Goal: Task Accomplishment & Management: Manage account settings

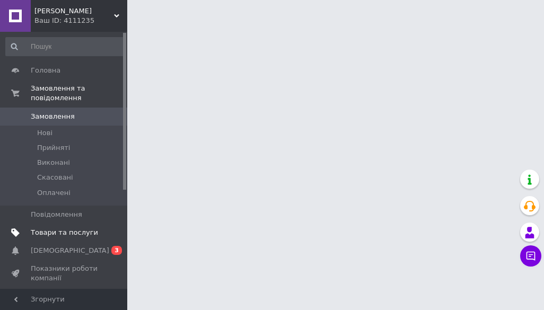
click at [53, 224] on link "Товари та послуги" at bounding box center [65, 233] width 130 height 18
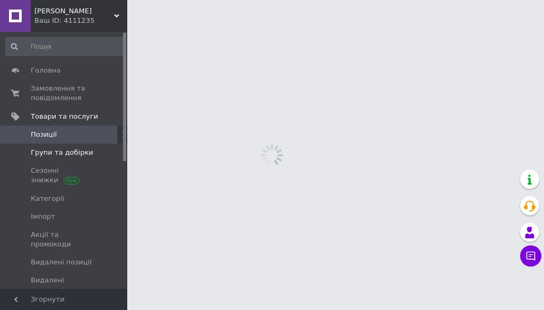
click at [49, 156] on span "Групи та добірки" at bounding box center [62, 153] width 63 height 10
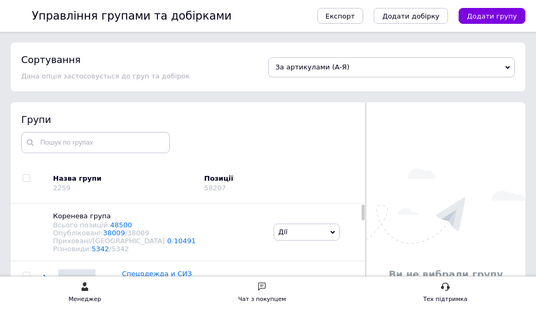
click at [30, 178] on input "checkbox" at bounding box center [26, 178] width 7 height 7
checkbox input "true"
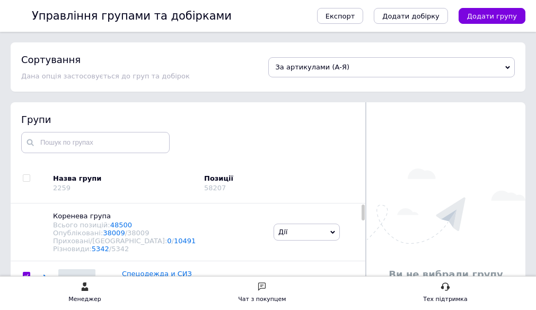
checkbox input "true"
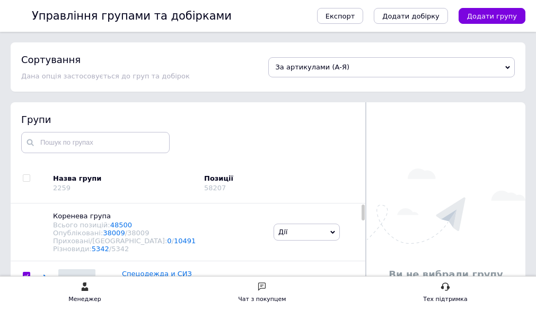
checkbox input "true"
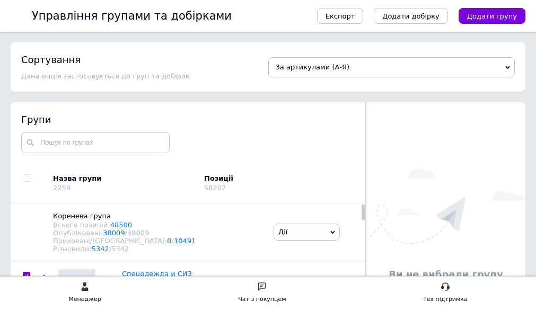
checkbox input "true"
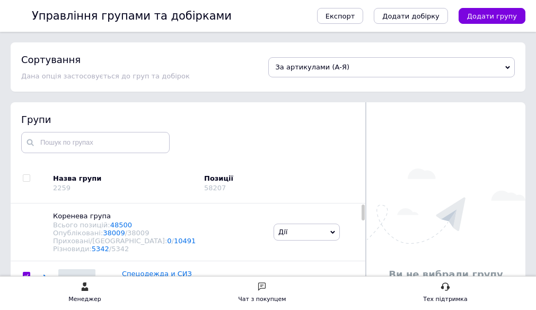
checkbox input "true"
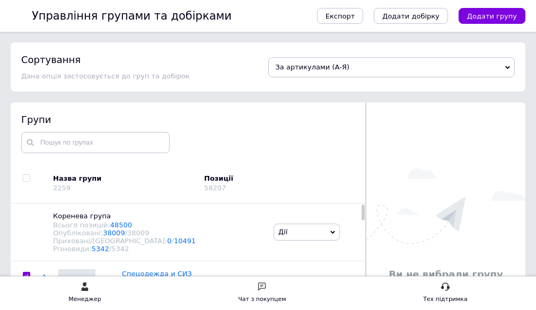
checkbox input "true"
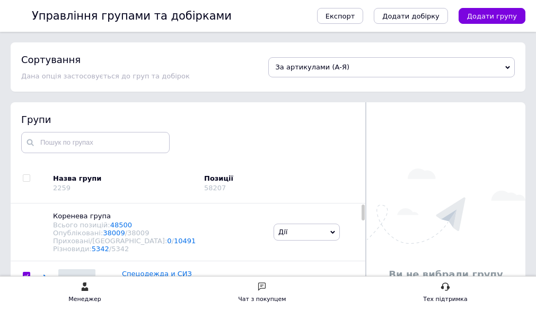
checkbox input "true"
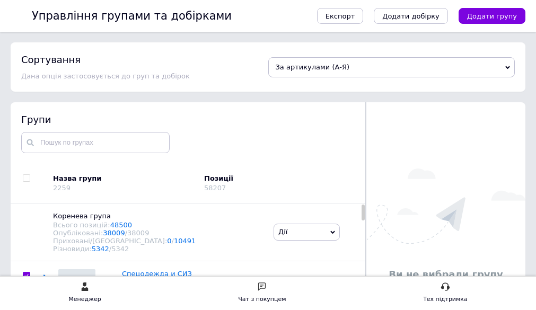
checkbox input "true"
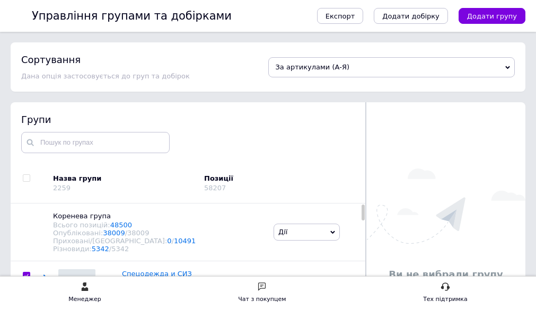
checkbox input "true"
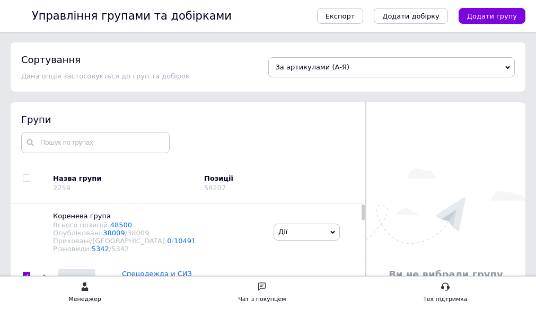
checkbox input "true"
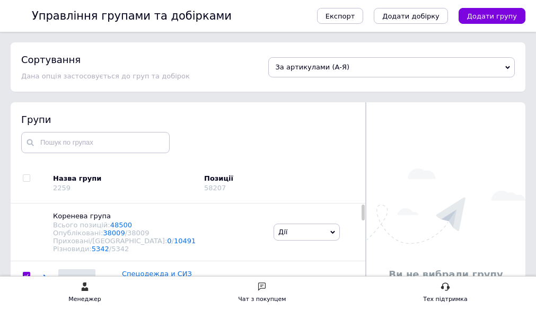
checkbox input "true"
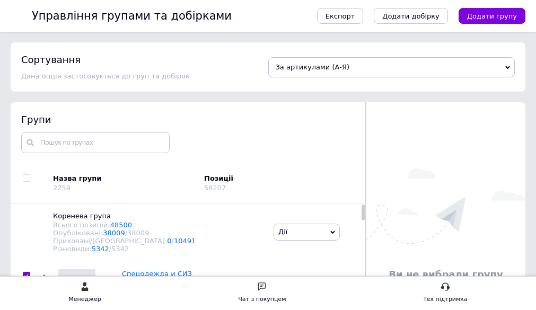
checkbox input "true"
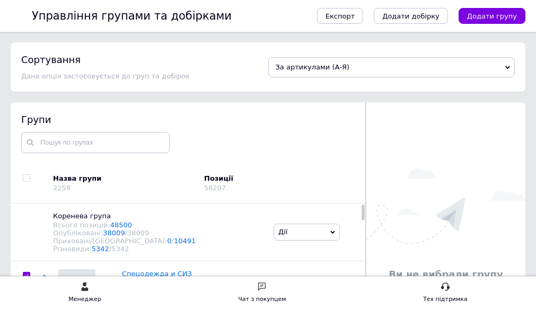
checkbox input "true"
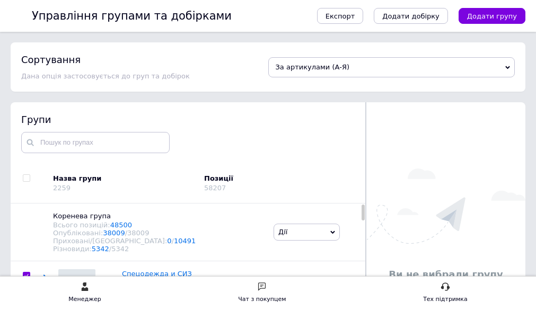
checkbox input "true"
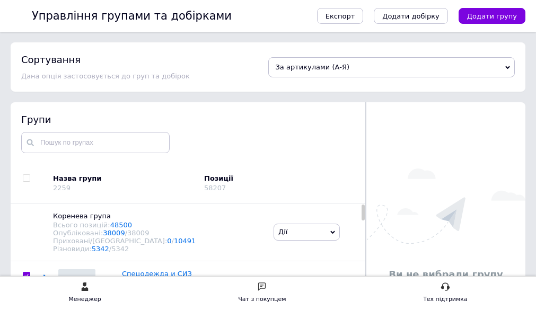
checkbox input "true"
click at [93, 185] on span "Дії для всіх груп" at bounding box center [62, 184] width 59 height 10
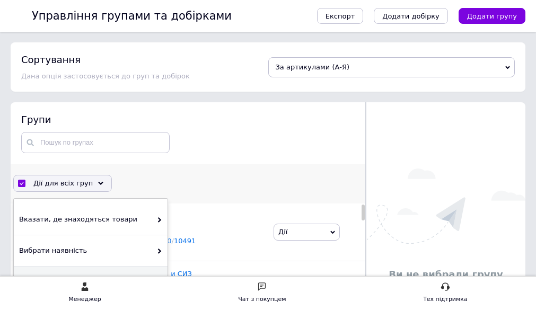
drag, startPoint x: 121, startPoint y: 225, endPoint x: 157, endPoint y: 240, distance: 39.5
click at [121, 246] on span "Вибрати наявність" at bounding box center [85, 251] width 132 height 10
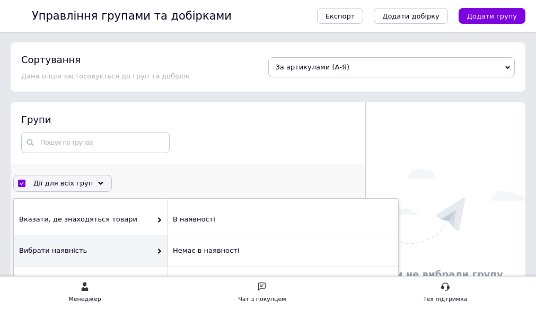
click at [254, 298] on div "Готово до відправки" at bounding box center [282, 313] width 231 height 31
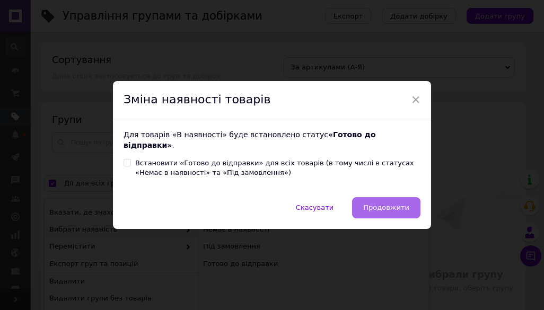
click at [392, 204] on span "Продовжити" at bounding box center [386, 208] width 46 height 8
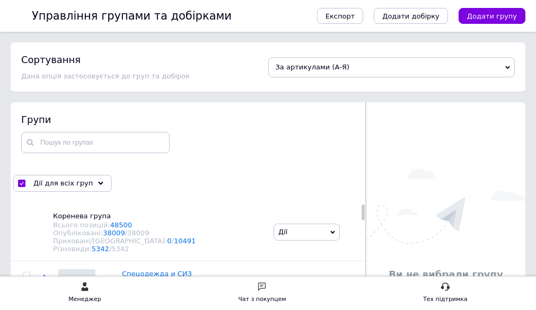
checkbox input "false"
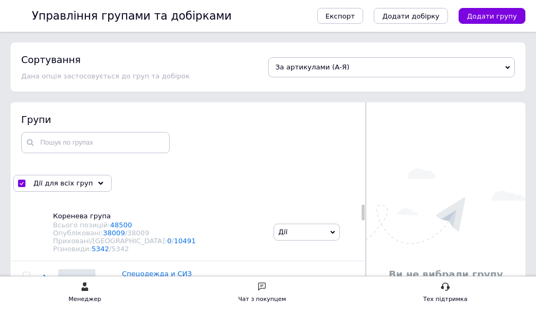
checkbox input "false"
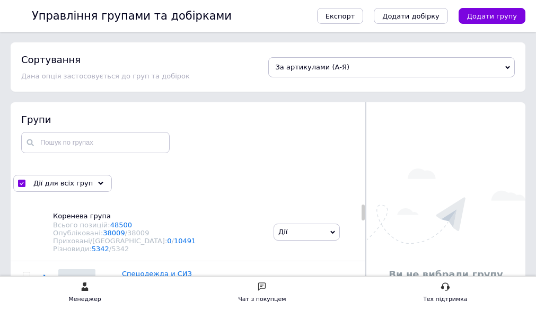
checkbox input "false"
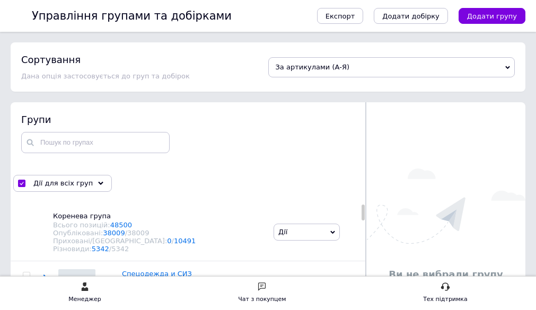
checkbox input "false"
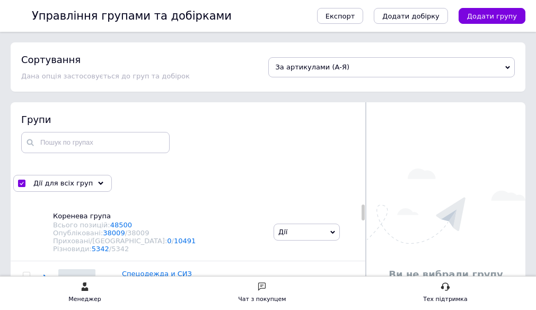
checkbox input "false"
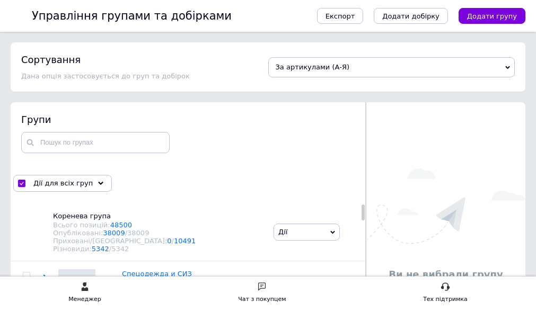
checkbox input "false"
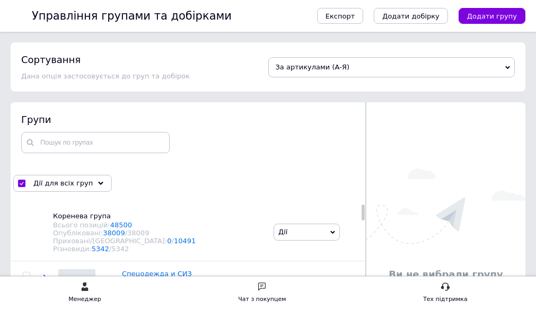
checkbox input "false"
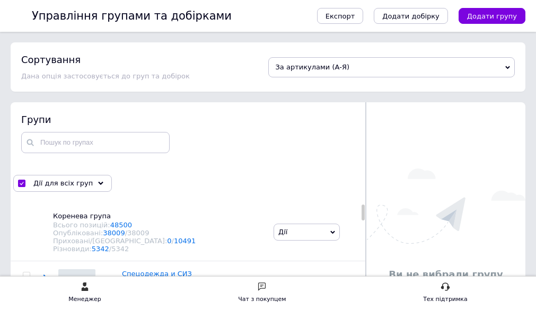
checkbox input "false"
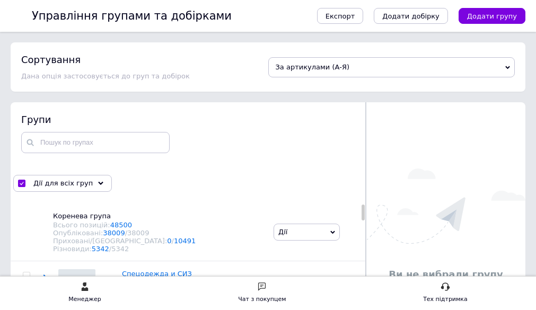
checkbox input "false"
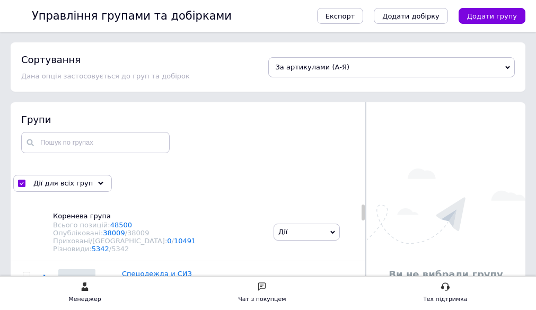
checkbox input "false"
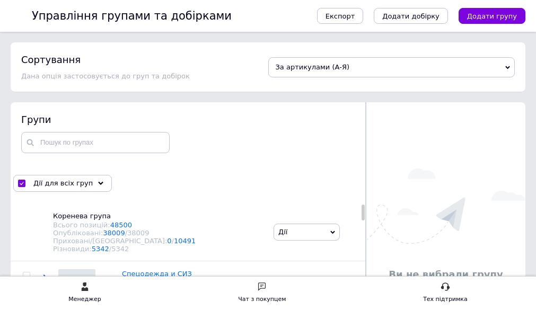
checkbox input "false"
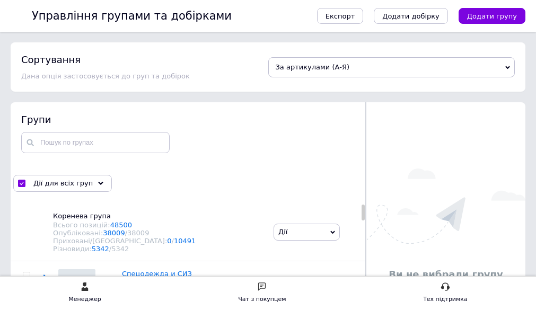
checkbox input "false"
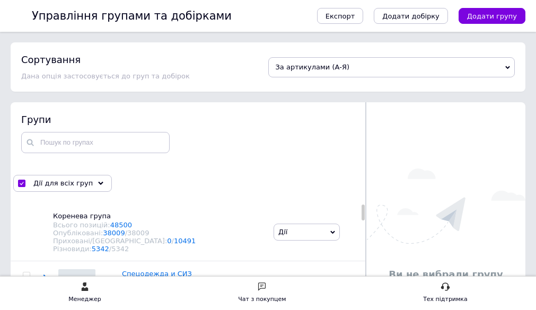
checkbox input "false"
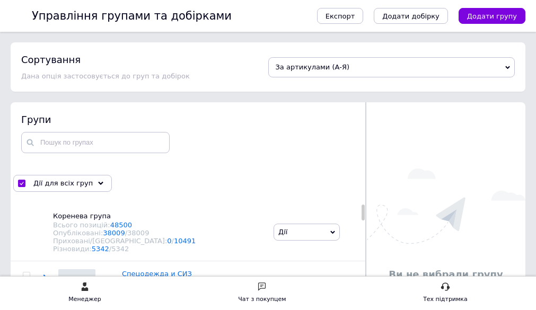
checkbox input "false"
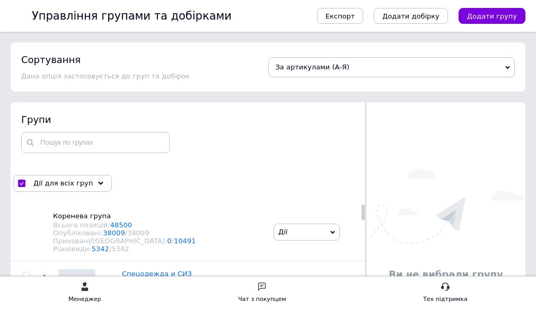
checkbox input "false"
